Goal: Find specific page/section: Find specific page/section

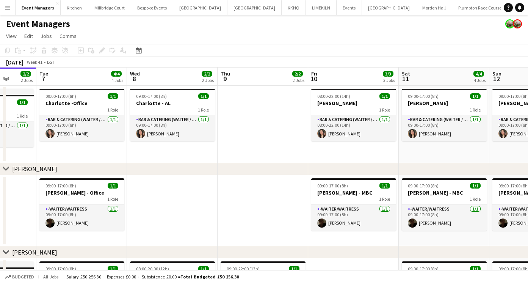
scroll to position [0, 239]
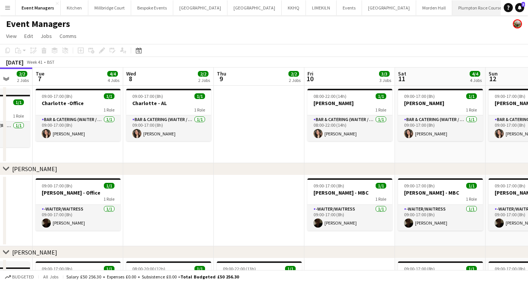
click at [452, 12] on button "Plumpton Race Course Close" at bounding box center [480, 7] width 56 height 15
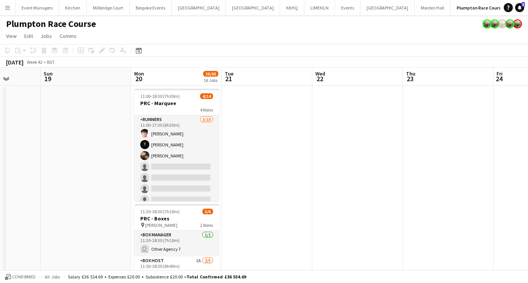
scroll to position [0, 231]
click at [46, 10] on button "Event Managers Close" at bounding box center [38, 7] width 44 height 15
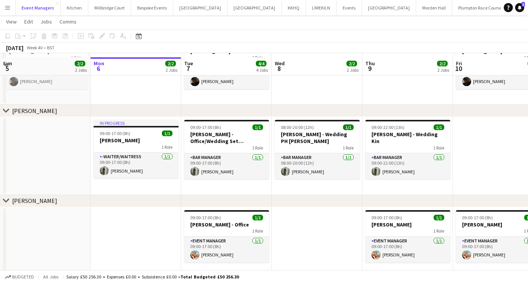
scroll to position [149, 0]
